Goal: Task Accomplishment & Management: Use online tool/utility

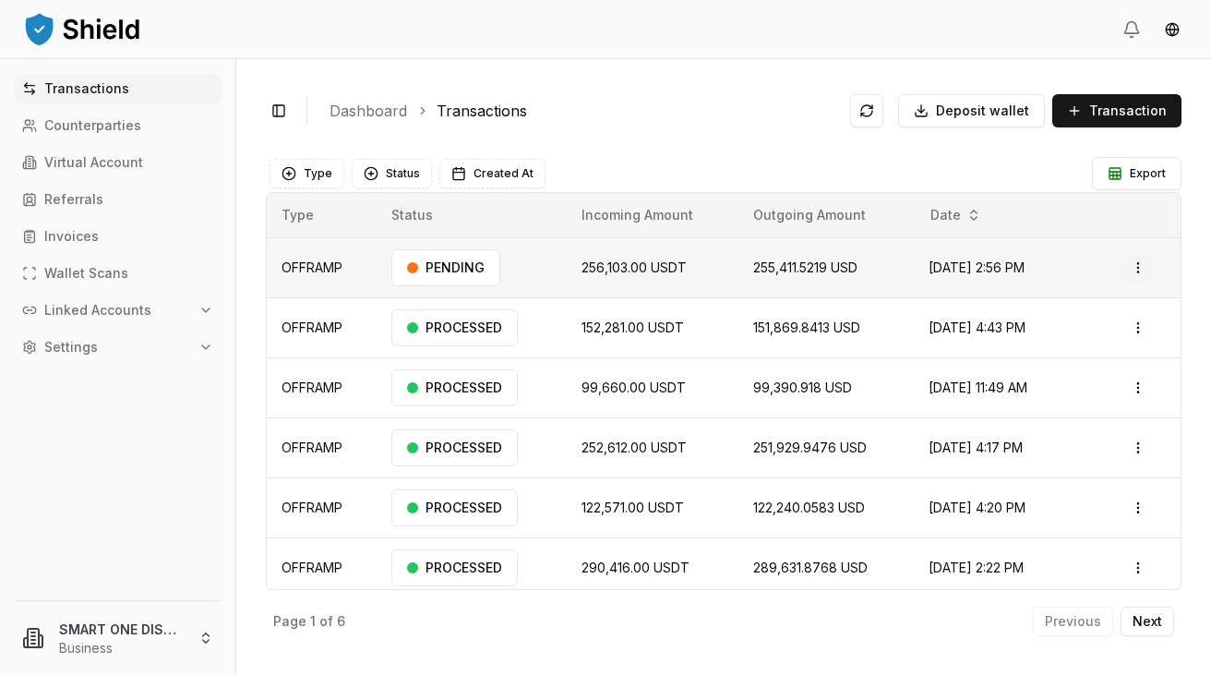
click at [1142, 259] on html "Transactions Counterparties Virtual Account Referrals Invoices Wallet Scans Lin…" at bounding box center [605, 337] width 1211 height 675
click at [1095, 340] on p "View Details" at bounding box center [1114, 340] width 68 height 11
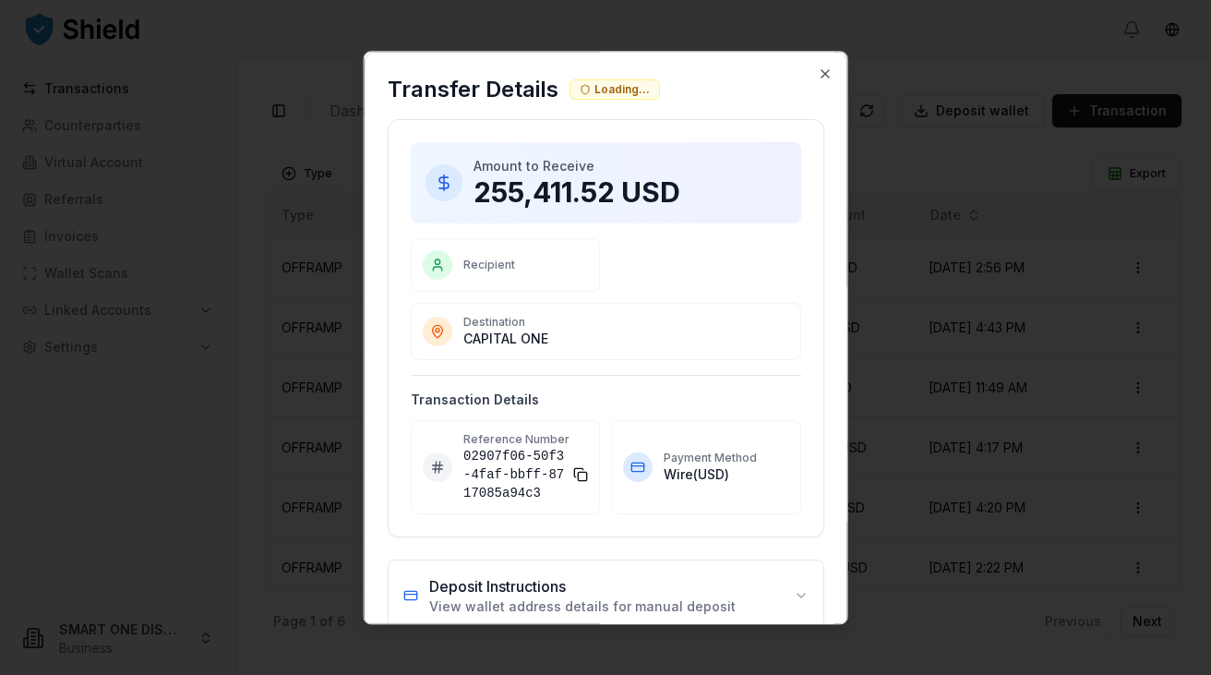
click at [559, 185] on p "255,411.52 USD" at bounding box center [629, 191] width 313 height 33
click at [566, 185] on p "255,411.52 USD" at bounding box center [629, 191] width 313 height 33
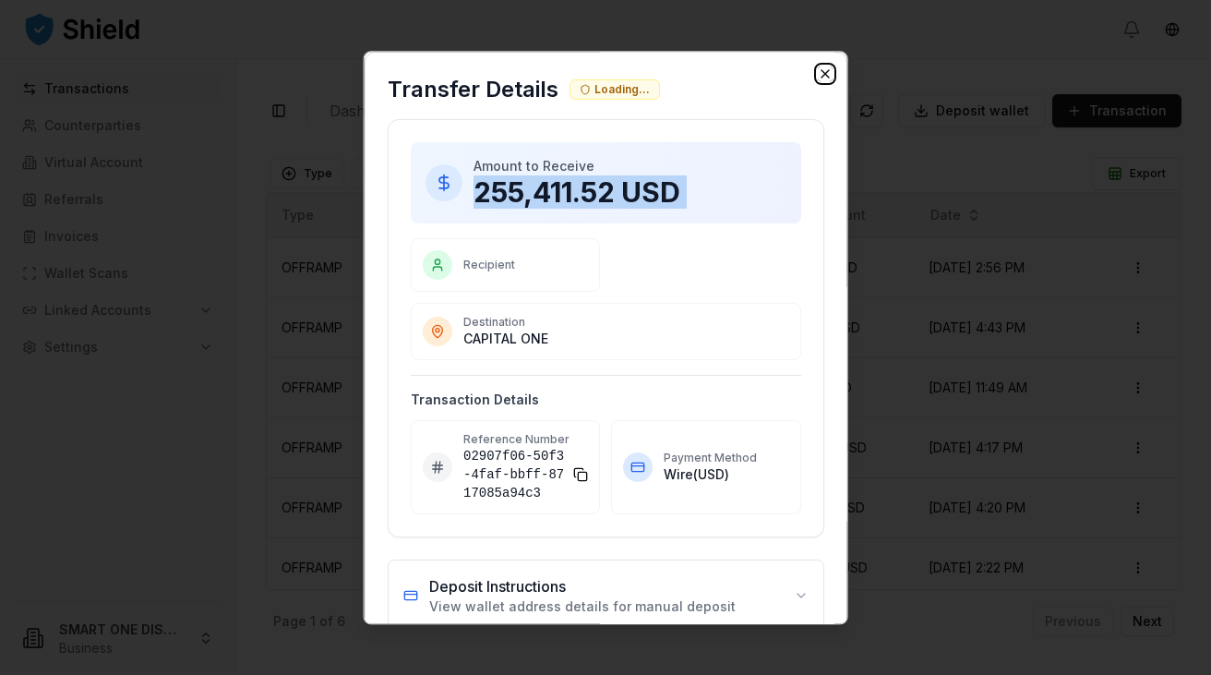
click at [829, 69] on icon "button" at bounding box center [824, 73] width 15 height 15
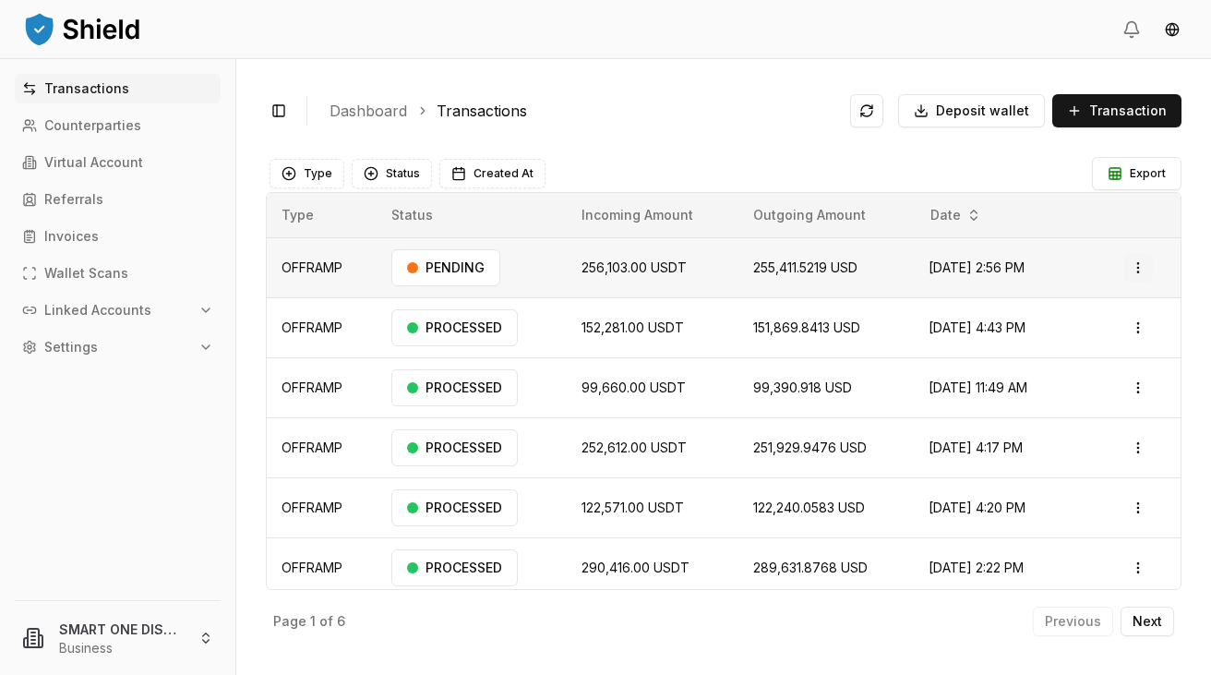
click at [1141, 269] on html "Transactions Counterparties Virtual Account Referrals Invoices Wallet Scans Lin…" at bounding box center [605, 337] width 1211 height 675
click at [1096, 370] on p "Delete" at bounding box center [1098, 366] width 37 height 11
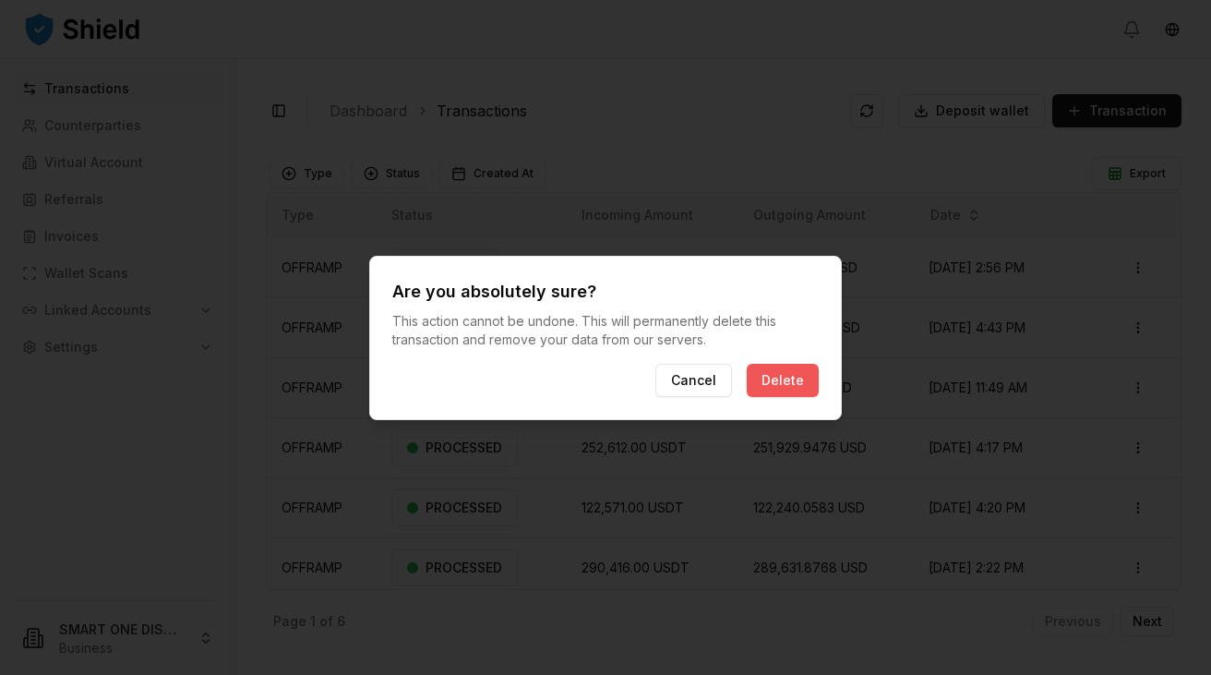
click at [799, 379] on button "Delete" at bounding box center [783, 380] width 72 height 33
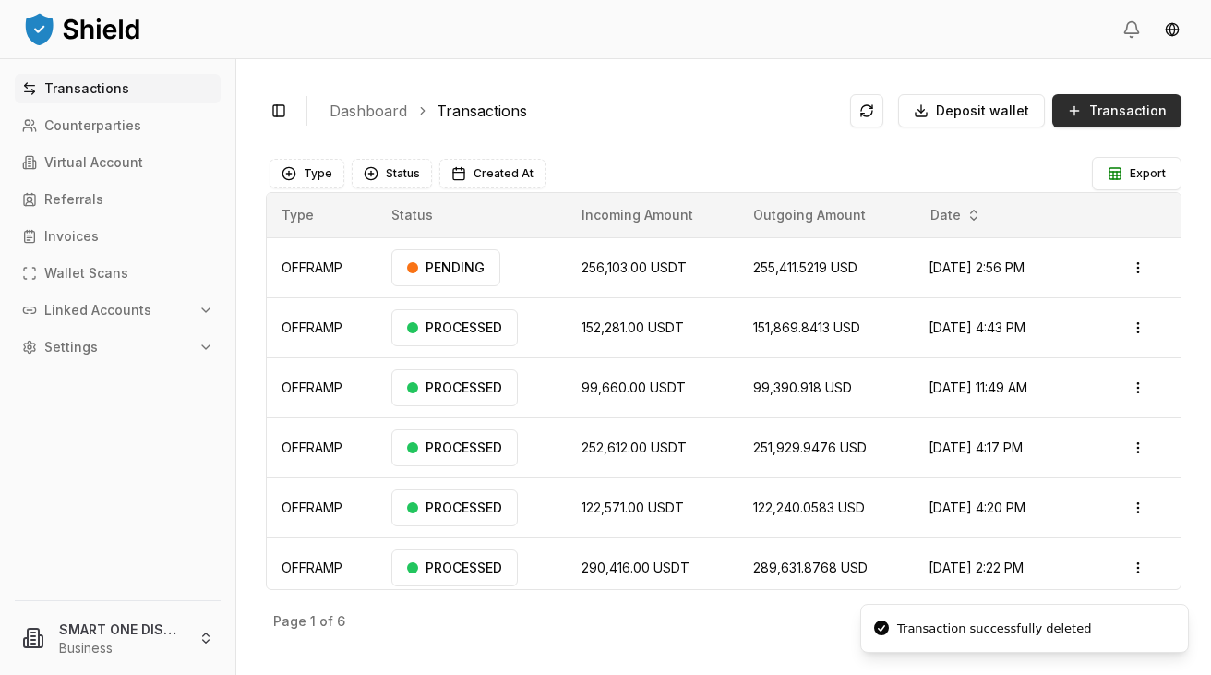
click at [1122, 109] on span "Transaction" at bounding box center [1128, 111] width 78 height 18
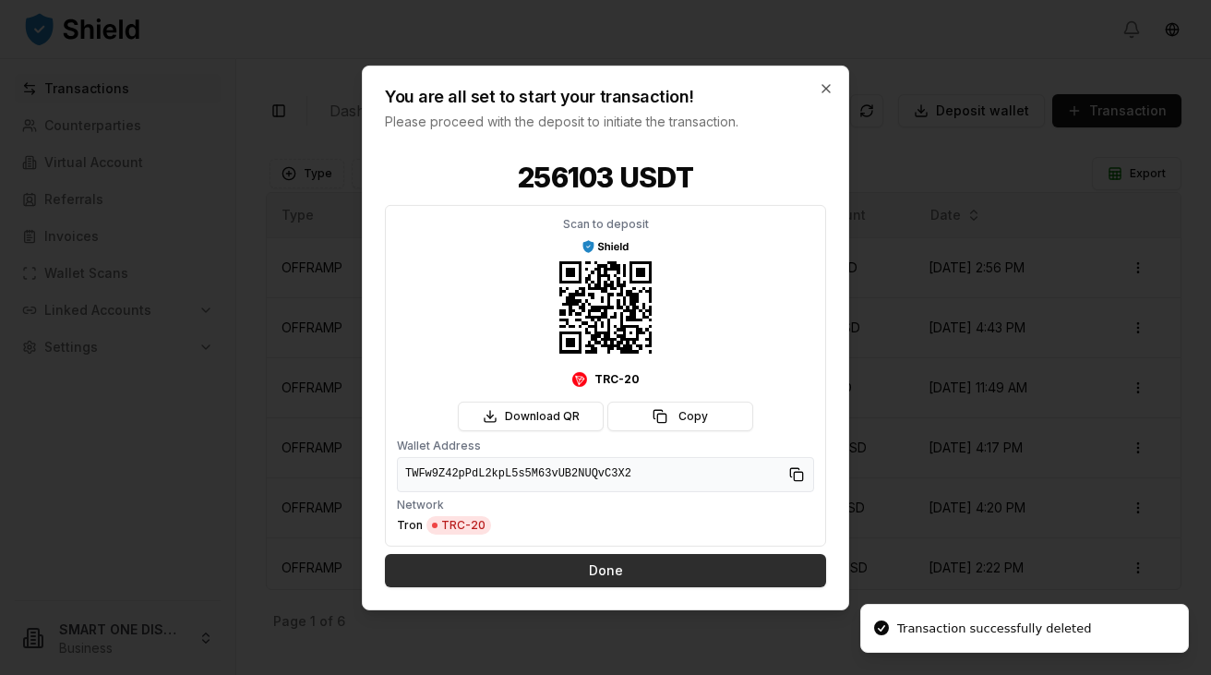
click at [596, 575] on button "Done" at bounding box center [605, 570] width 441 height 33
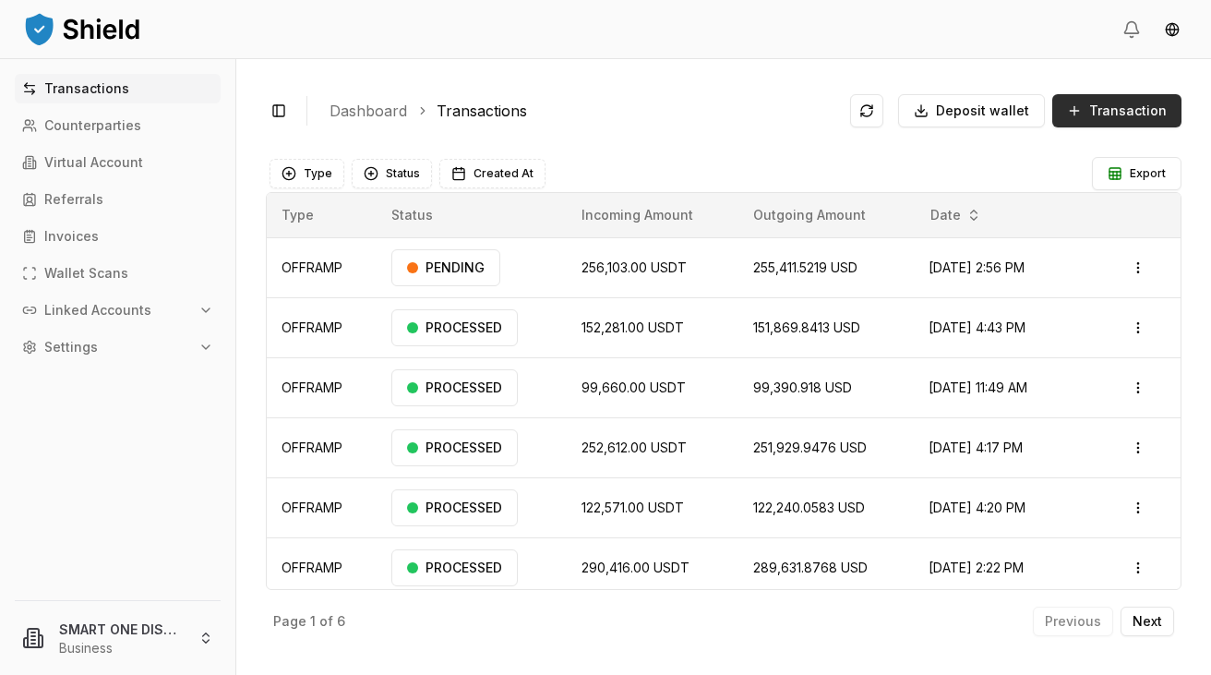
click at [1130, 106] on span "Transaction" at bounding box center [1128, 111] width 78 height 18
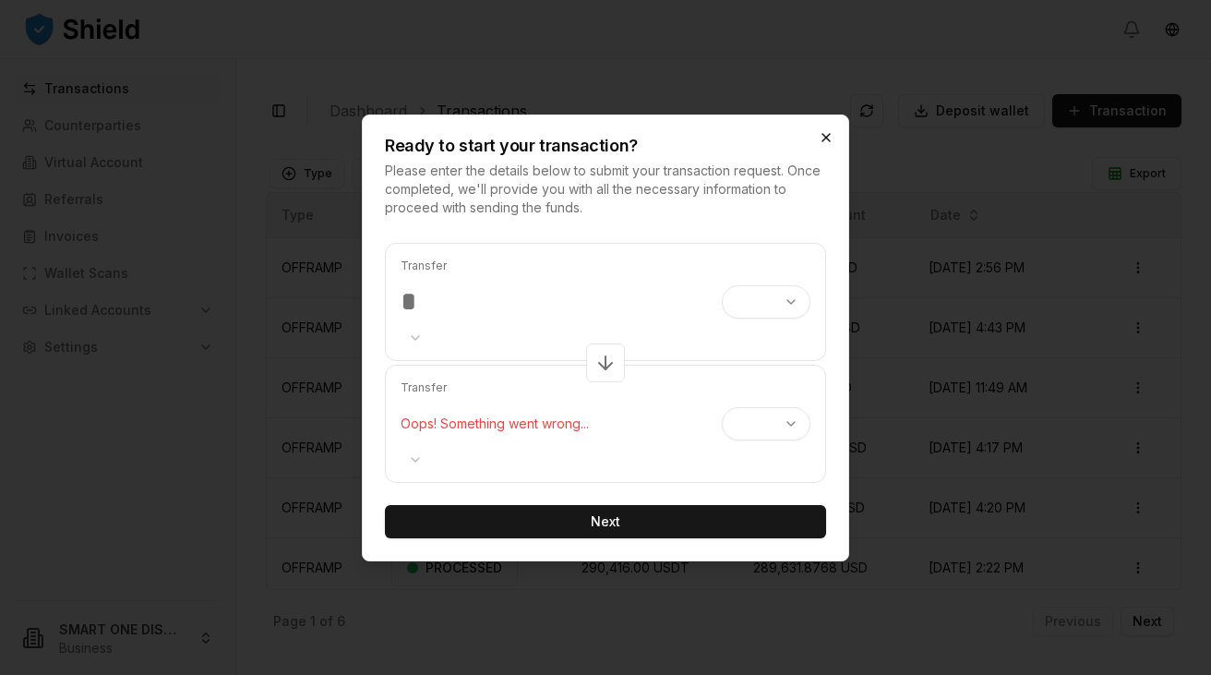
type input "******"
click at [825, 136] on icon "button" at bounding box center [825, 137] width 7 height 7
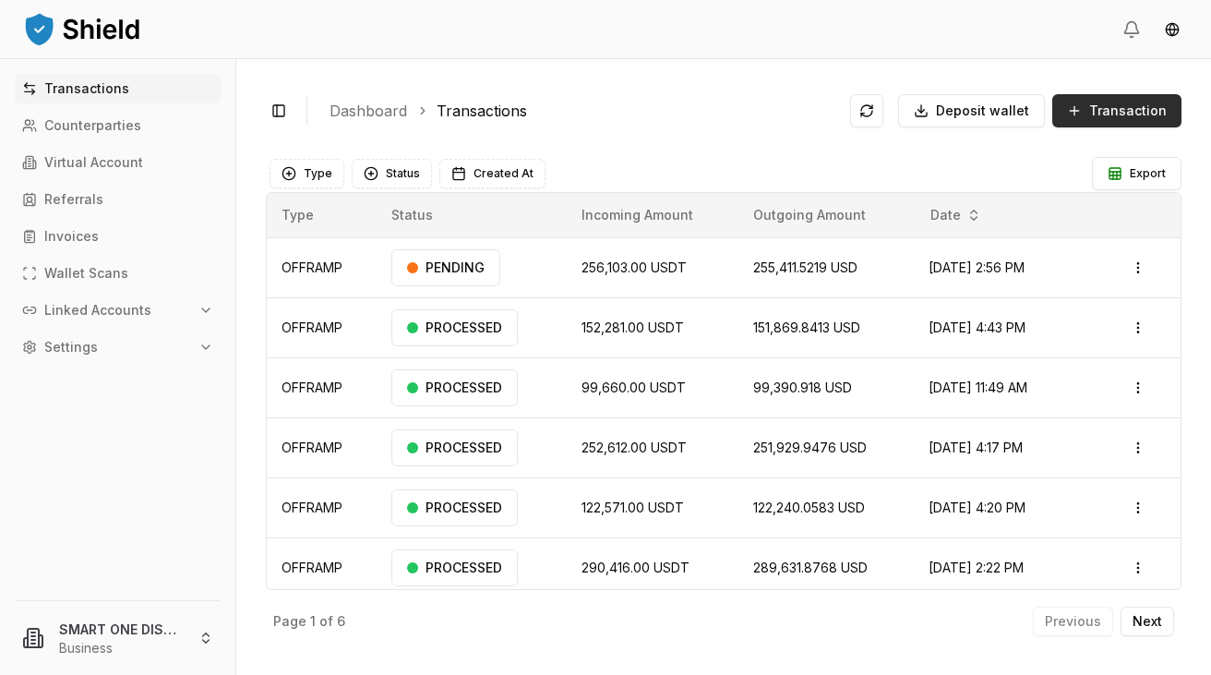
click at [1127, 113] on span "Transaction" at bounding box center [1128, 111] width 78 height 18
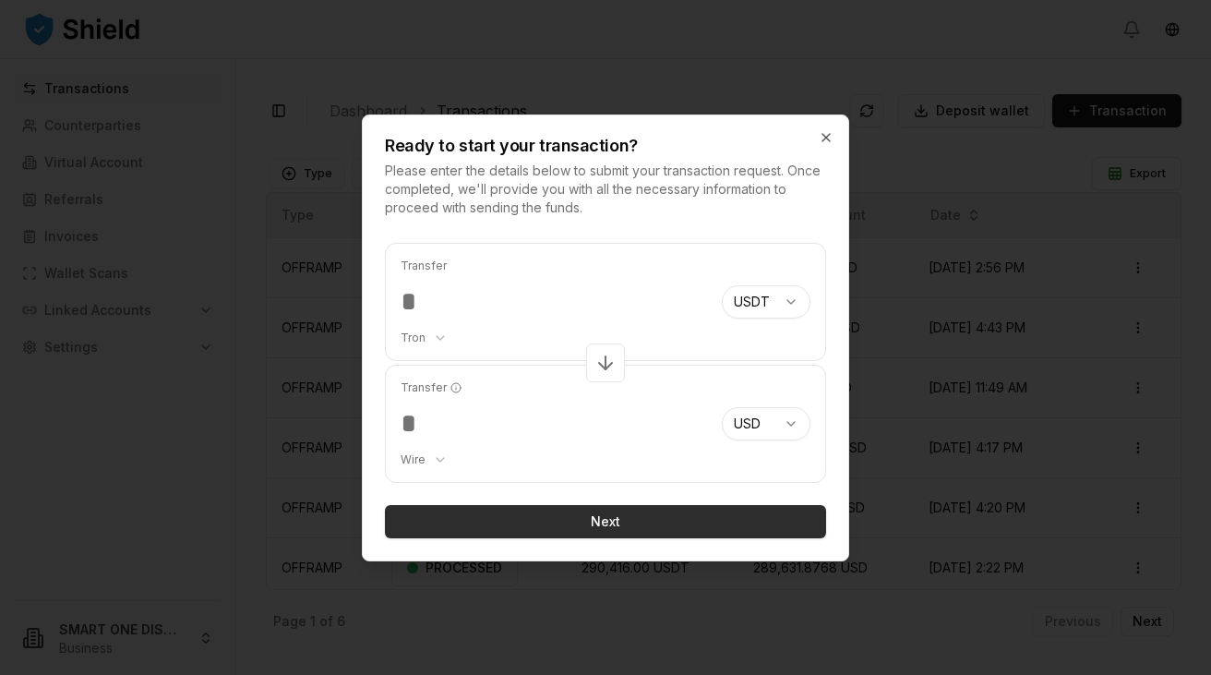
type input "******"
click at [600, 528] on button "Next" at bounding box center [605, 521] width 441 height 33
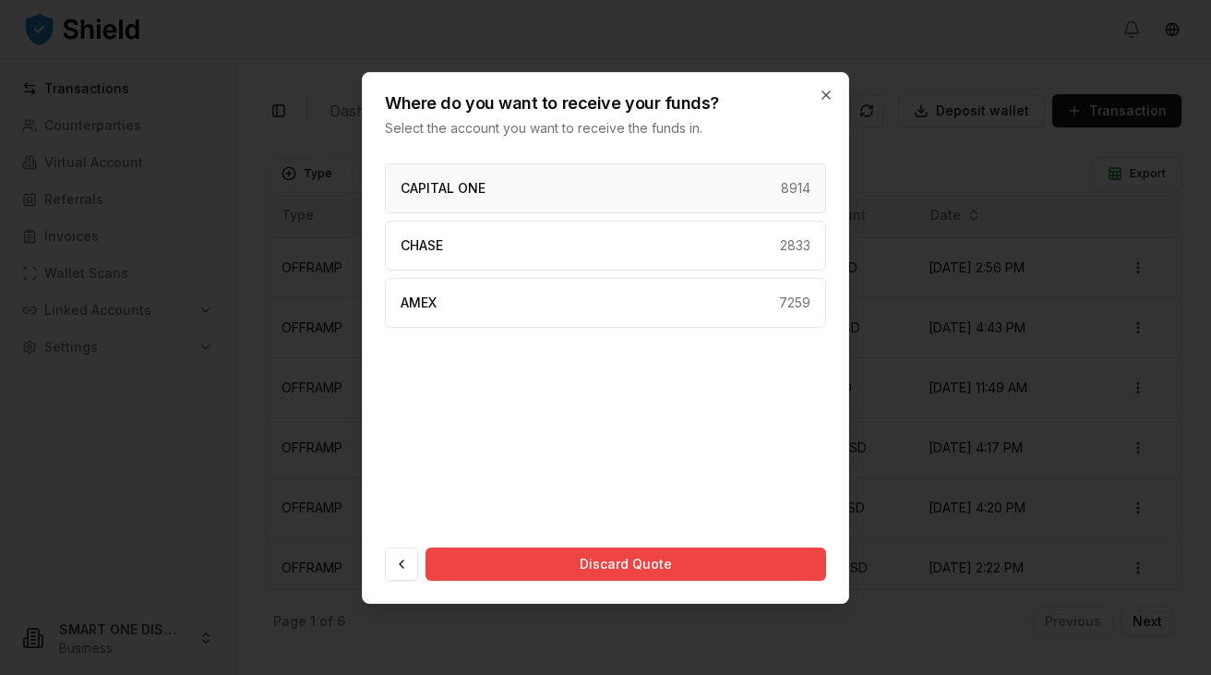
click at [582, 187] on div "CAPITAL ONE 8914" at bounding box center [605, 188] width 441 height 50
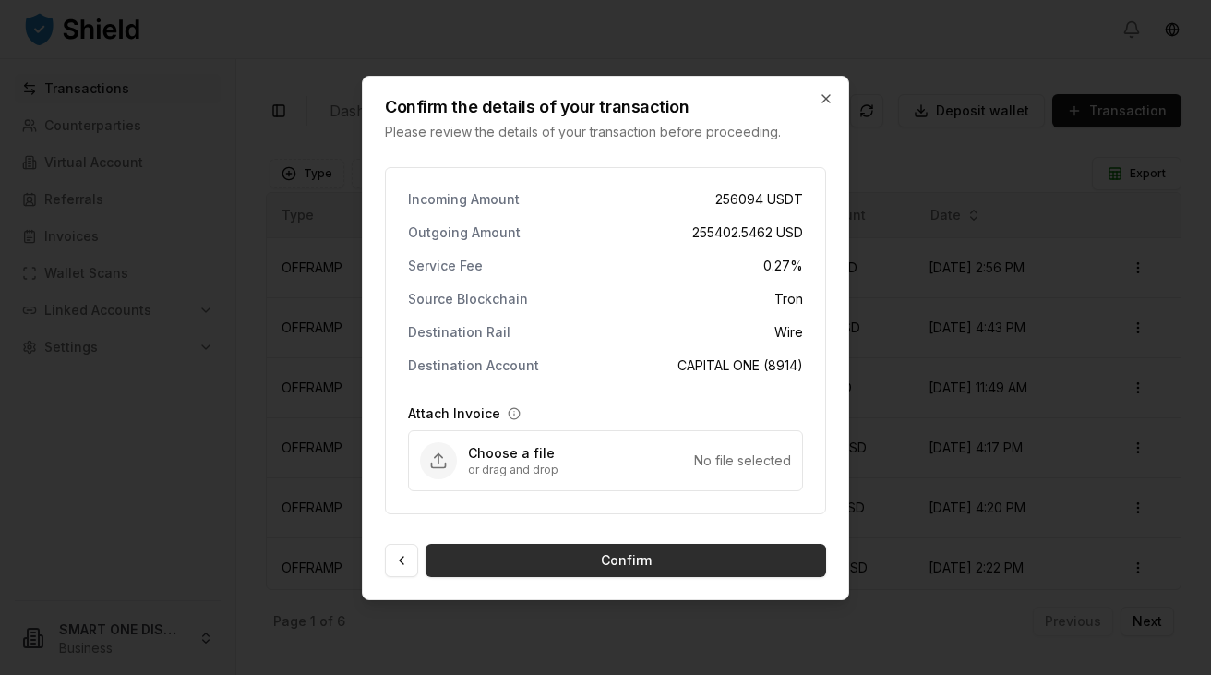
click at [616, 562] on button "Confirm" at bounding box center [625, 560] width 400 height 33
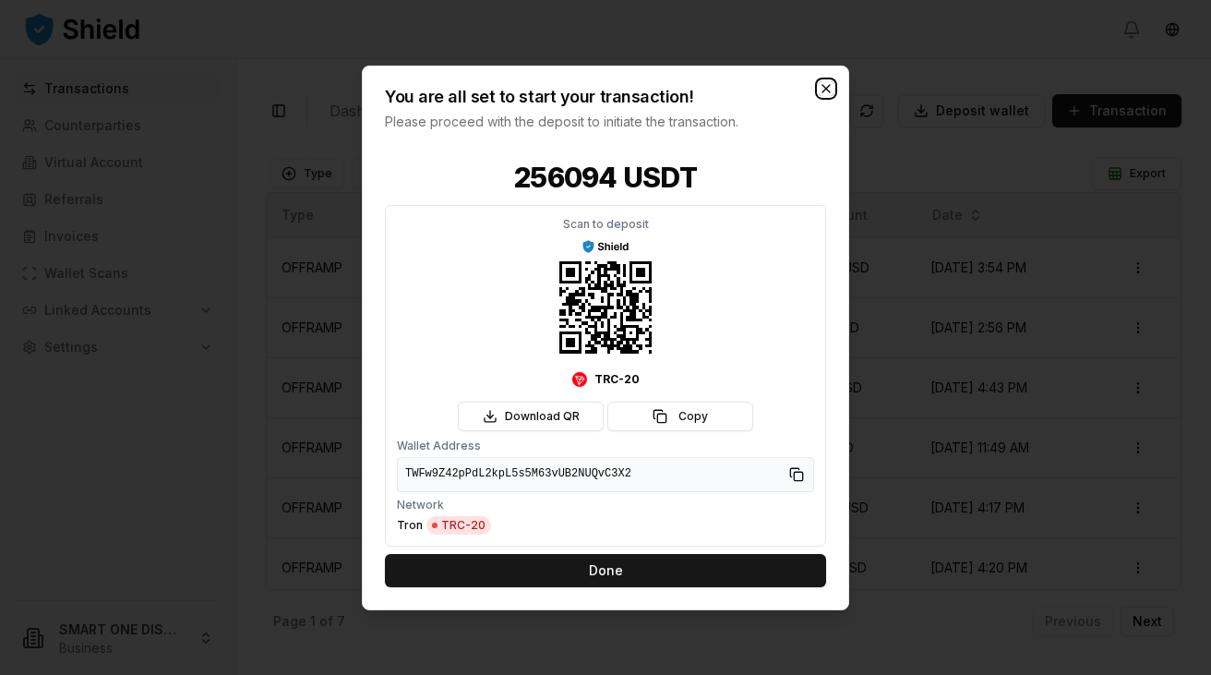
click at [820, 89] on icon "button" at bounding box center [825, 87] width 15 height 15
